Goal: Task Accomplishment & Management: Use online tool/utility

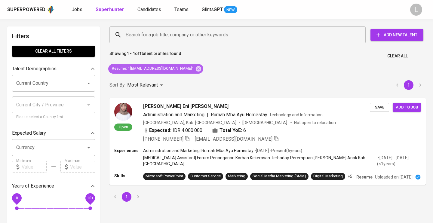
click at [196, 67] on icon at bounding box center [198, 68] width 5 height 5
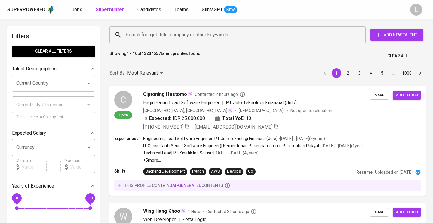
click at [134, 33] on input "Search for a job title, company or other keywords" at bounding box center [239, 34] width 230 height 11
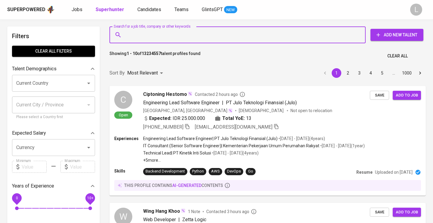
click at [134, 33] on input "Search for a job title, company or other keywords" at bounding box center [239, 34] width 230 height 11
click at [142, 35] on input "Search for a job title, company or other keywords" at bounding box center [239, 34] width 230 height 11
click at [136, 35] on input """ at bounding box center [239, 34] width 230 height 11
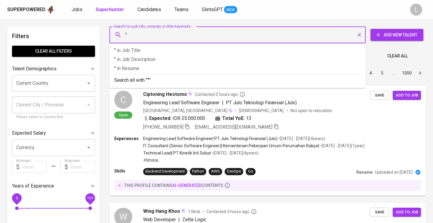
paste input "[EMAIL_ADDRESS][DOMAIN_NAME]"
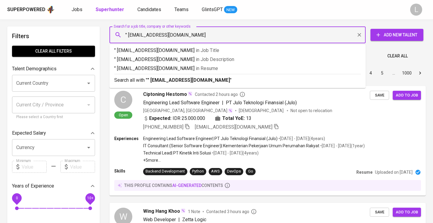
type input "" [EMAIL_ADDRESS][DOMAIN_NAME]""
click at [149, 69] on p "" [EMAIL_ADDRESS][DOMAIN_NAME]" in Resume" at bounding box center [237, 68] width 247 height 7
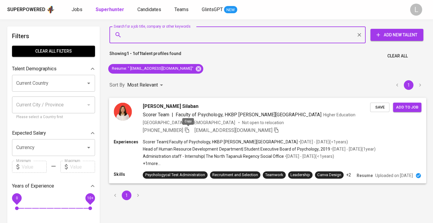
click at [189, 129] on icon "button" at bounding box center [187, 130] width 4 height 5
